Goal: Task Accomplishment & Management: Complete application form

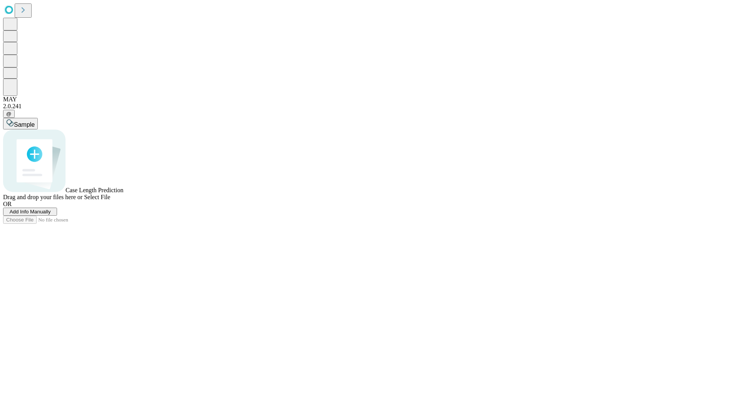
click at [51, 215] on span "Add Info Manually" at bounding box center [30, 212] width 41 height 6
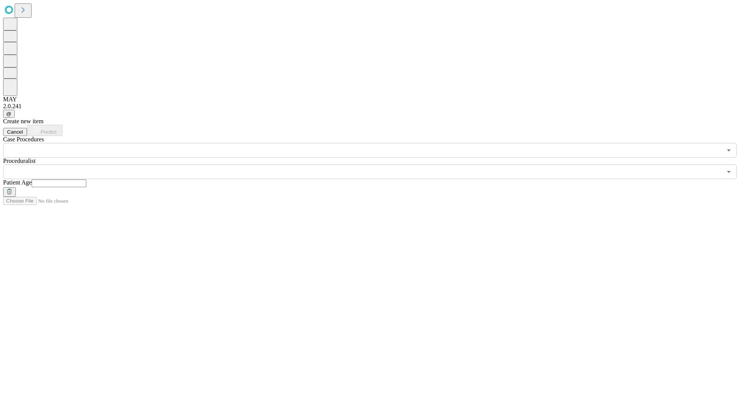
click at [86, 180] on input "text" at bounding box center [59, 184] width 55 height 8
type input "**"
click at [375, 165] on input "text" at bounding box center [362, 172] width 719 height 15
